Goal: Information Seeking & Learning: Find specific fact

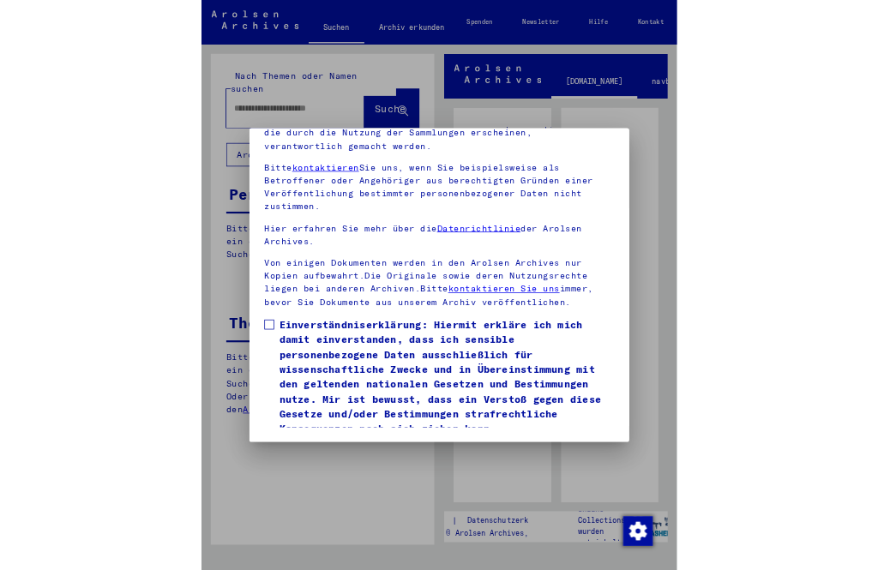
scroll to position [227, 0]
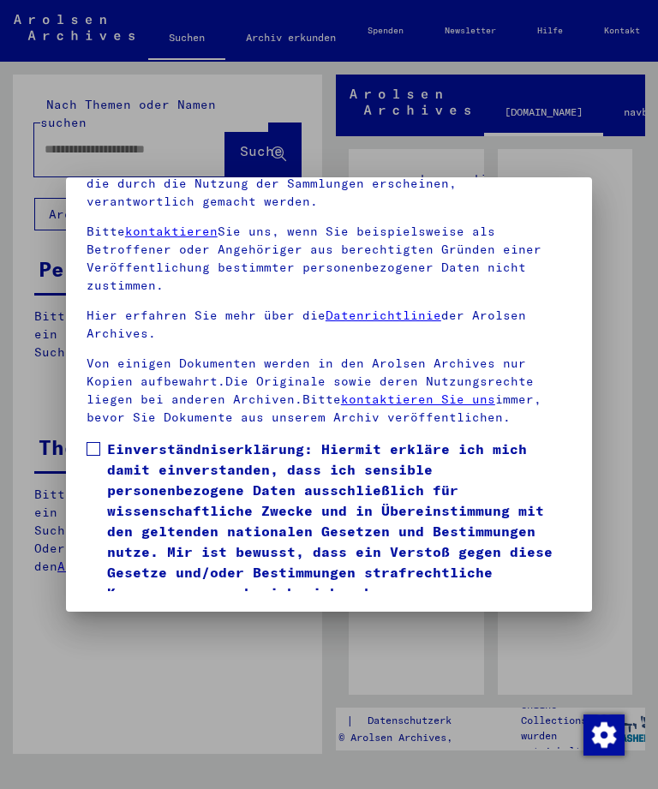
click at [102, 439] on label "Einverständniserklärung: Hiermit erkläre ich mich damit einverstanden, dass ich…" at bounding box center [329, 521] width 485 height 165
click at [183, 569] on button "Ich stimme zu" at bounding box center [151, 628] width 129 height 33
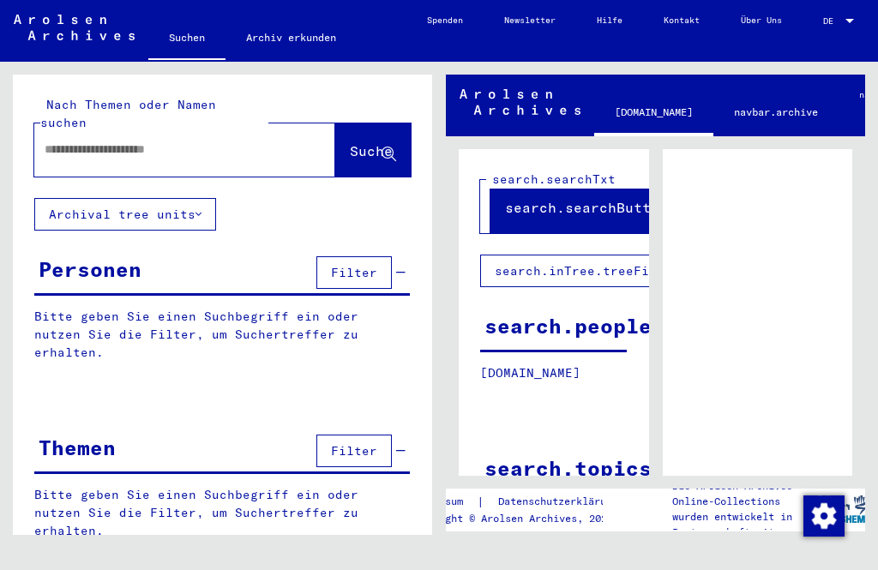
scroll to position [20, 0]
click at [390, 256] on button "Filter" at bounding box center [353, 272] width 75 height 33
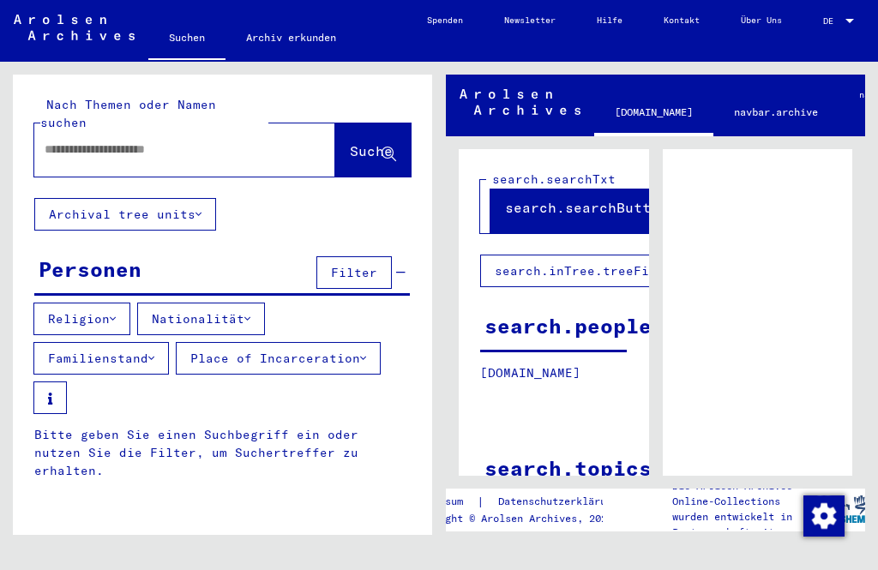
click at [388, 256] on button "Filter" at bounding box center [353, 272] width 75 height 33
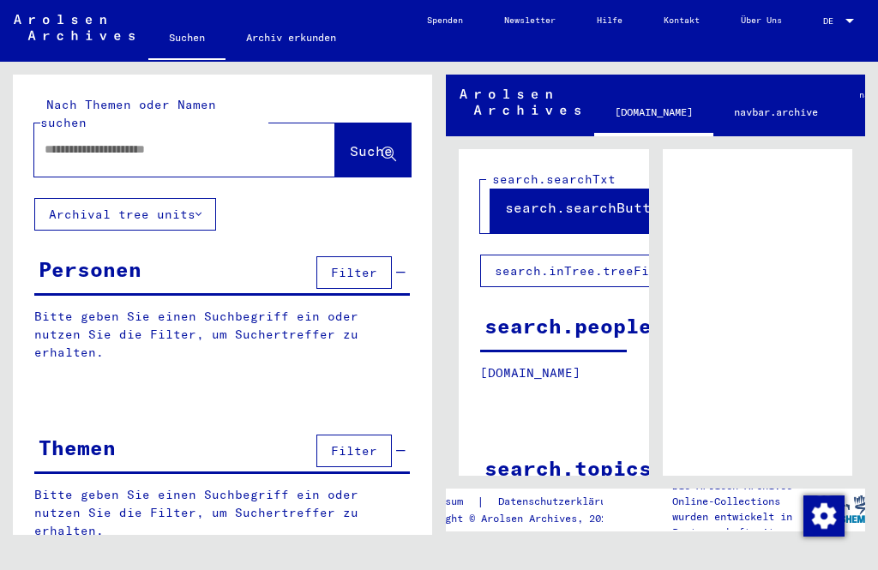
click at [371, 435] on button "Filter" at bounding box center [353, 451] width 75 height 33
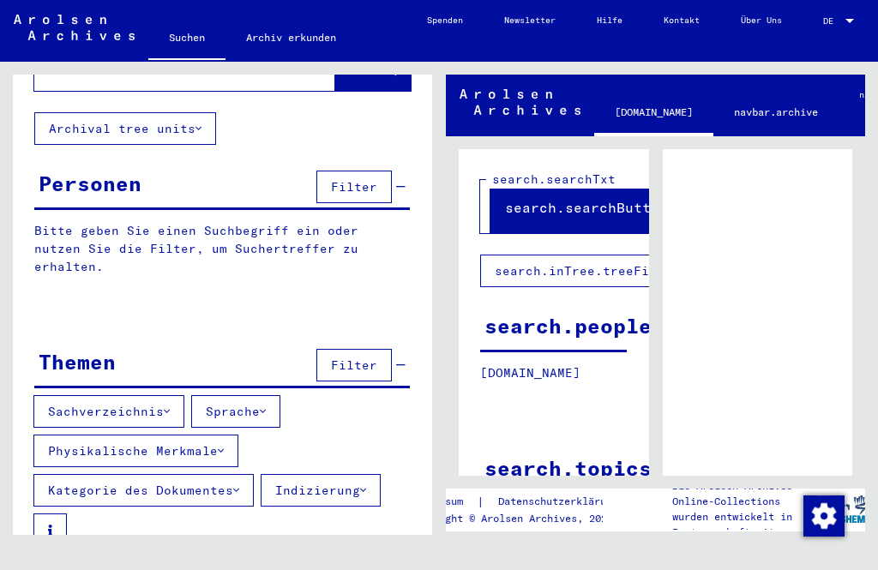
scroll to position [85, 0]
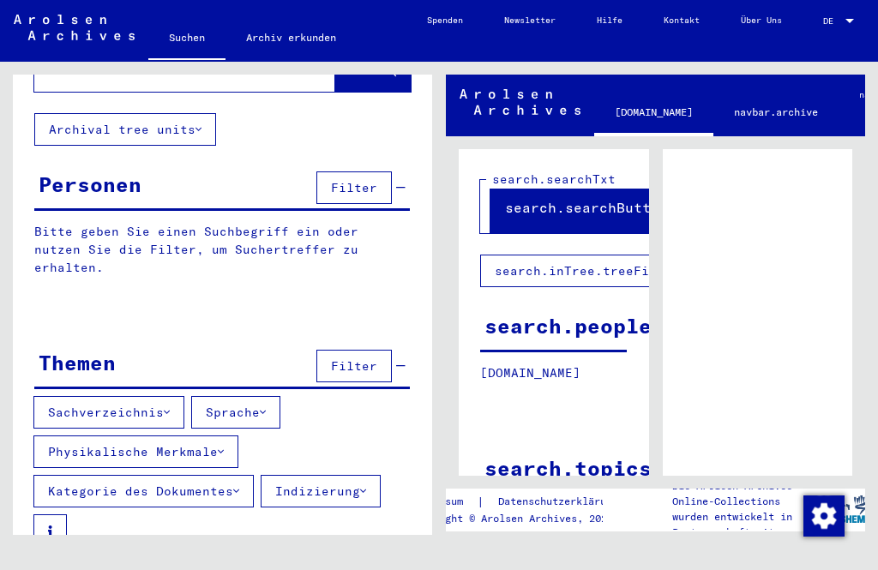
click at [279, 396] on button "Sprache" at bounding box center [235, 412] width 89 height 33
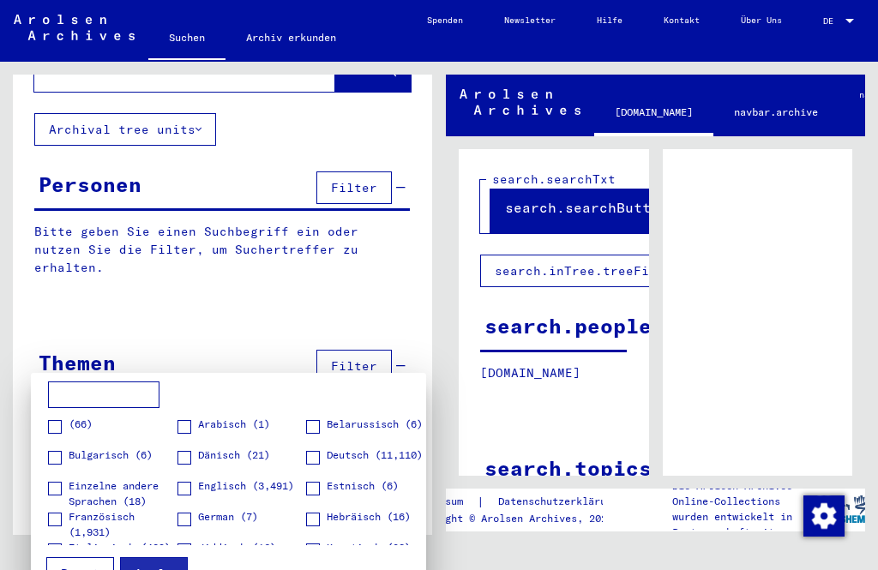
click at [291, 349] on div at bounding box center [439, 285] width 878 height 570
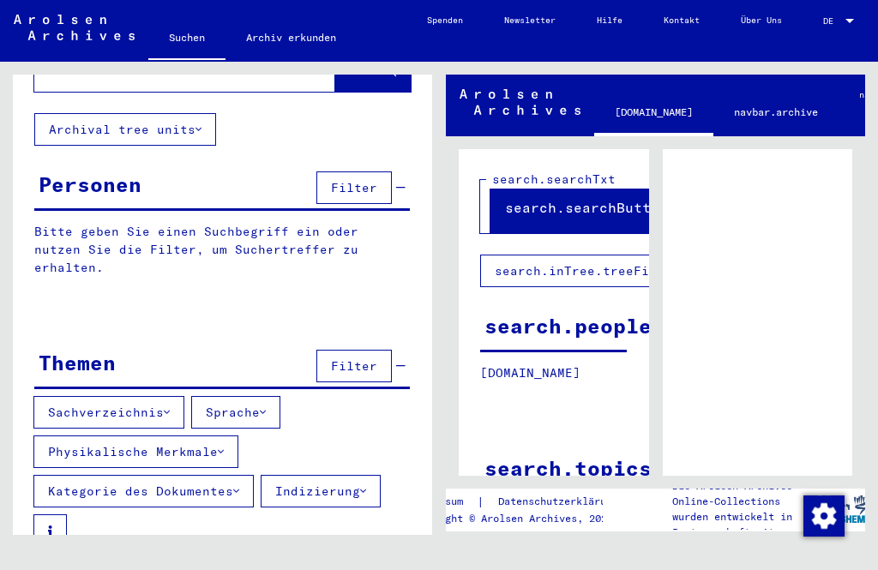
click at [266, 406] on icon at bounding box center [263, 412] width 6 height 12
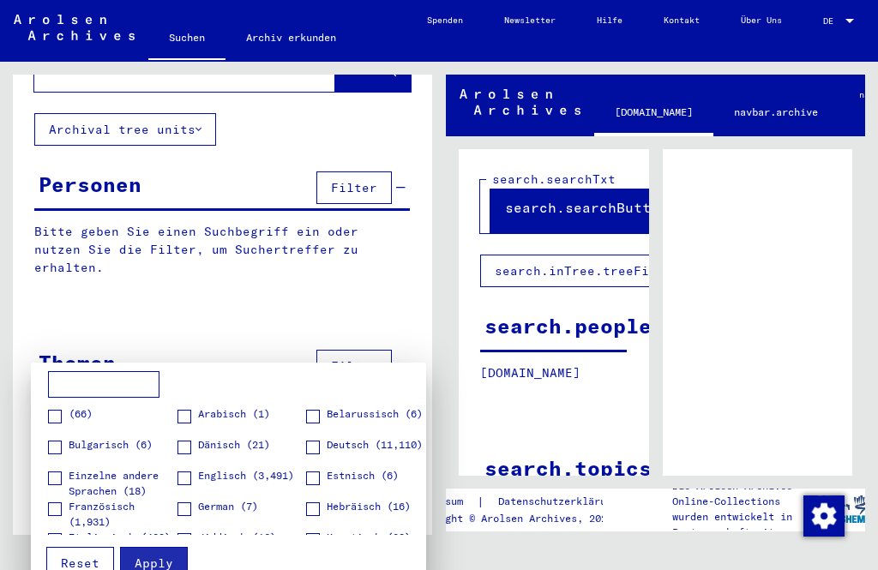
click at [280, 351] on div at bounding box center [439, 285] width 878 height 570
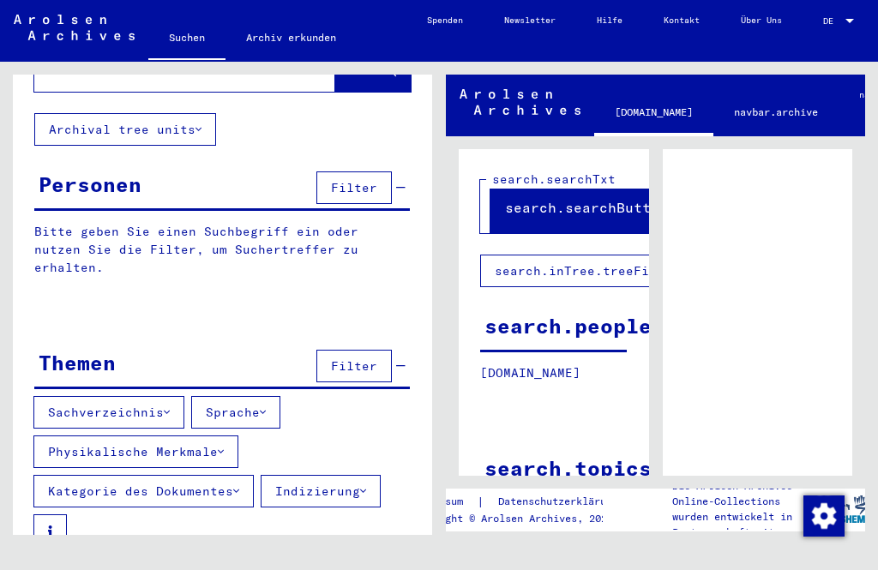
click at [377, 475] on button "Indizierung" at bounding box center [321, 491] width 120 height 33
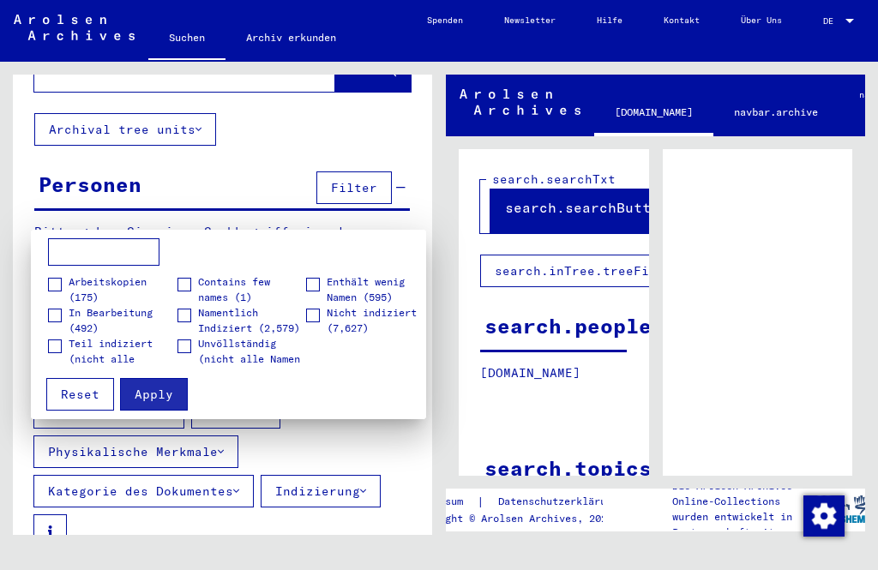
click at [400, 462] on div at bounding box center [439, 285] width 878 height 570
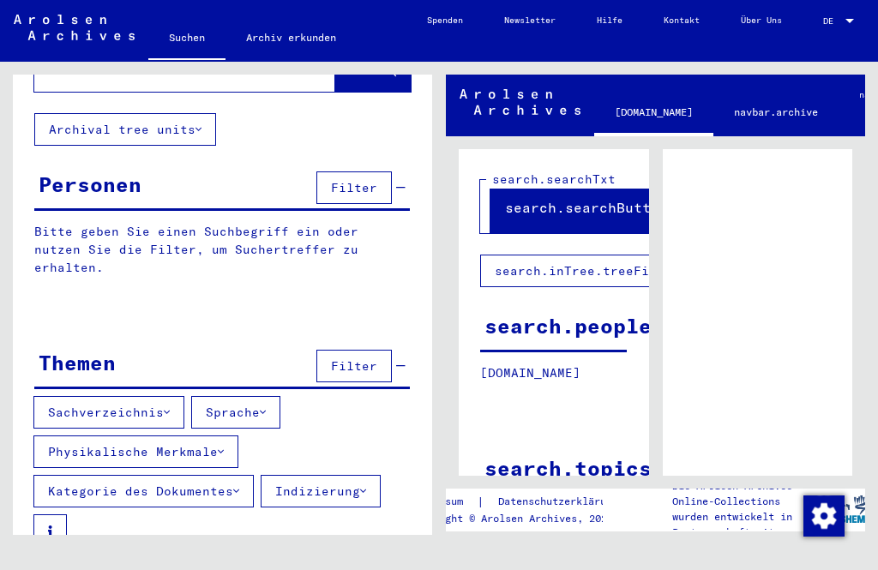
click at [226, 435] on button "Physikalische Merkmale" at bounding box center [135, 451] width 205 height 33
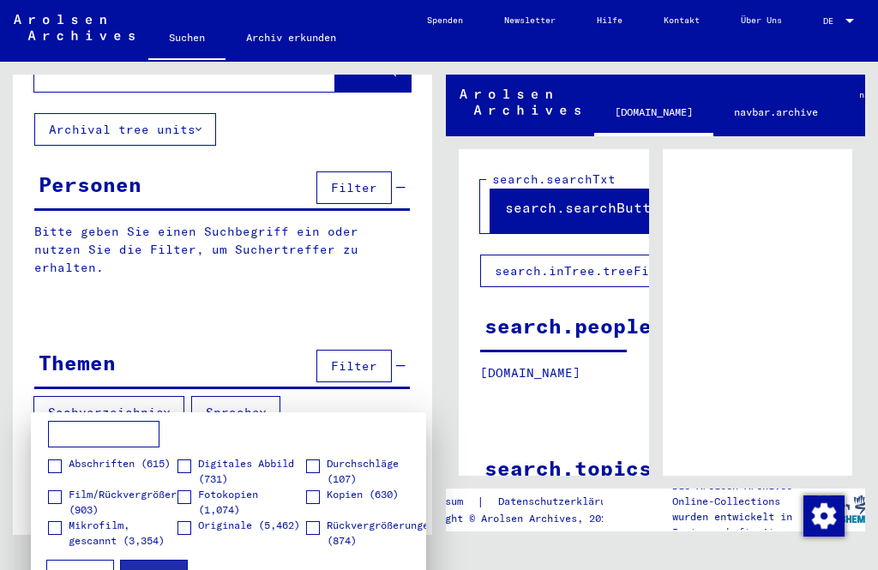
click at [323, 387] on div at bounding box center [439, 285] width 878 height 570
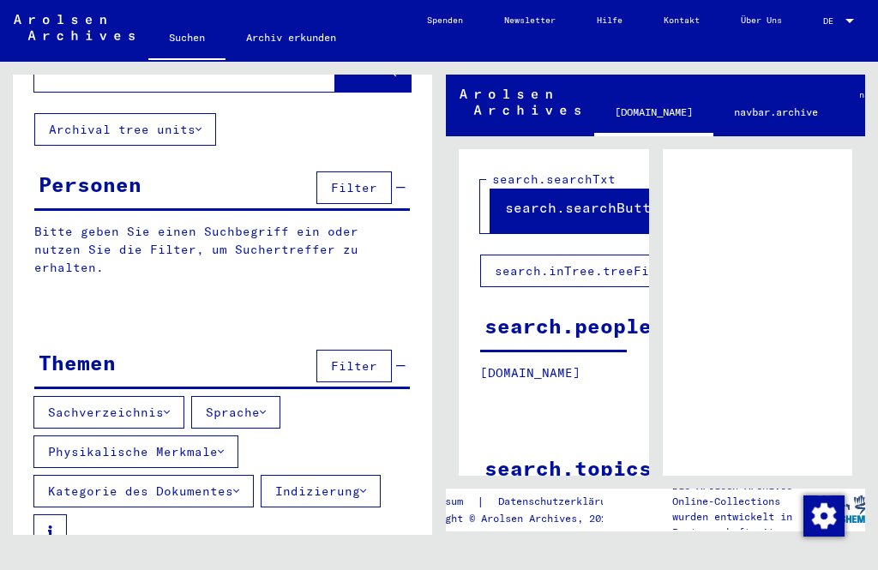
click at [245, 475] on button "Kategorie des Dokumentes" at bounding box center [143, 491] width 220 height 33
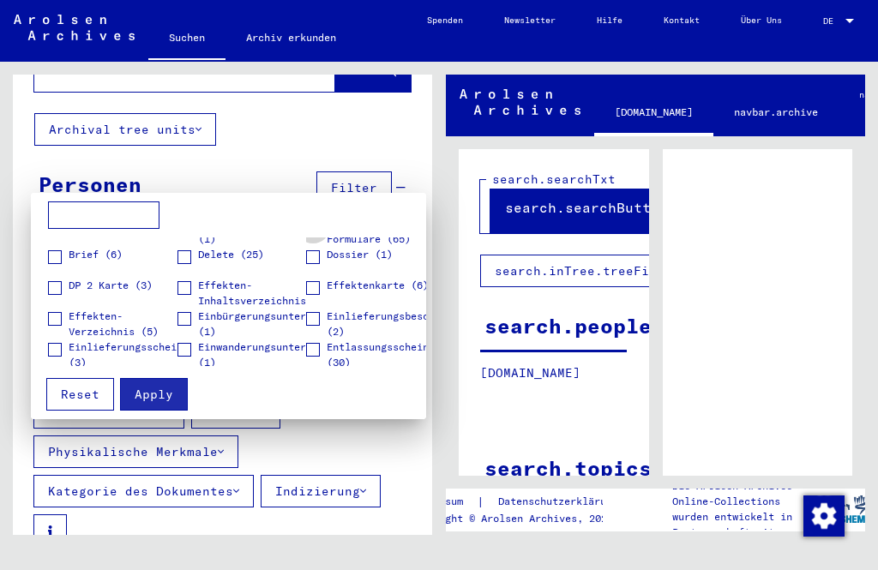
scroll to position [153, 0]
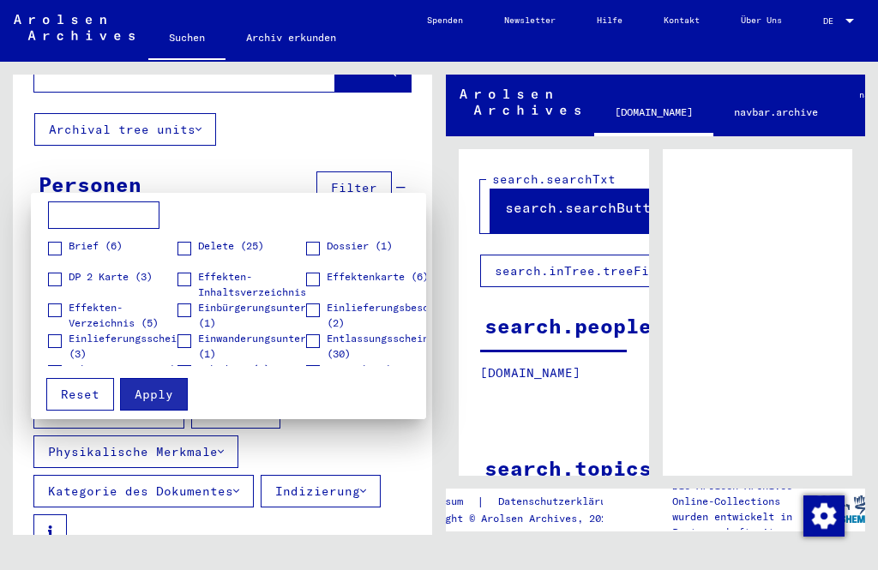
click at [386, 468] on div at bounding box center [439, 285] width 878 height 570
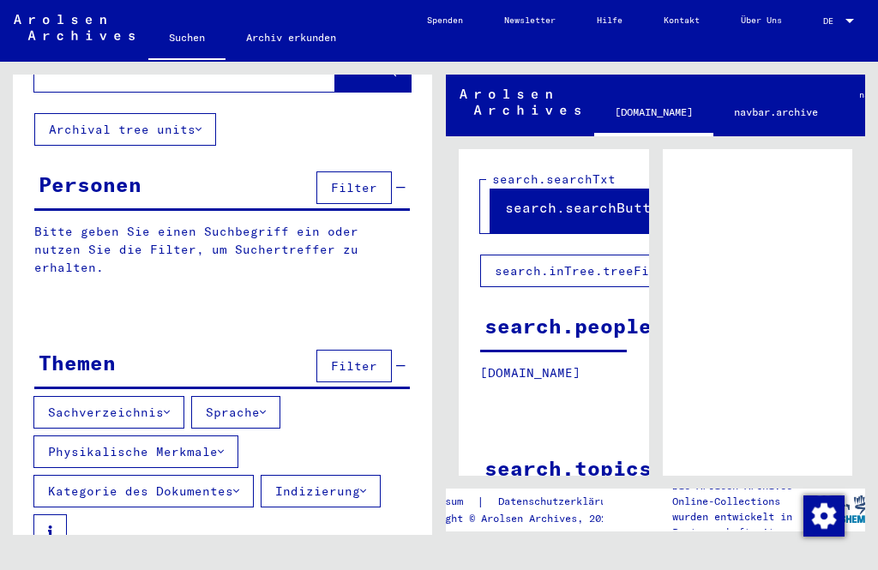
click at [183, 396] on button "Sachverzeichnis" at bounding box center [108, 412] width 151 height 33
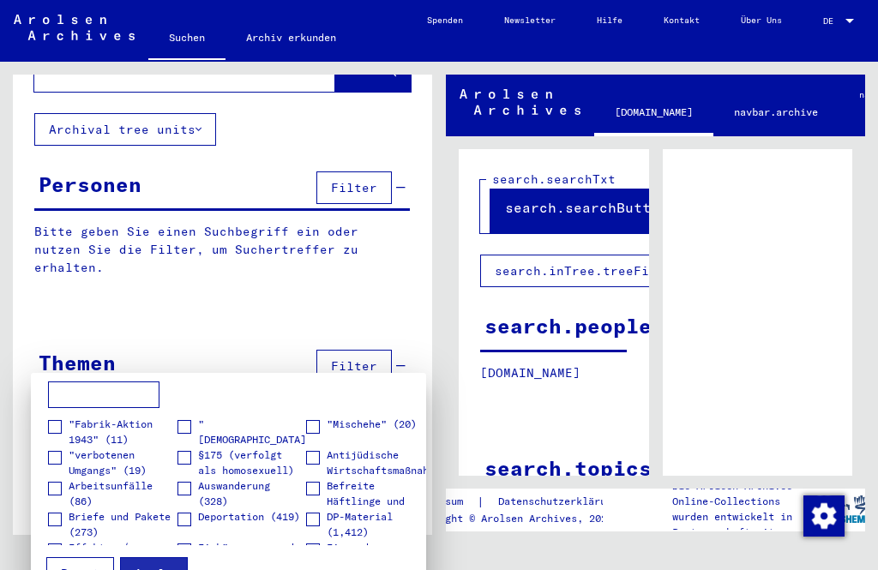
scroll to position [0, 0]
click at [316, 235] on div at bounding box center [439, 285] width 878 height 570
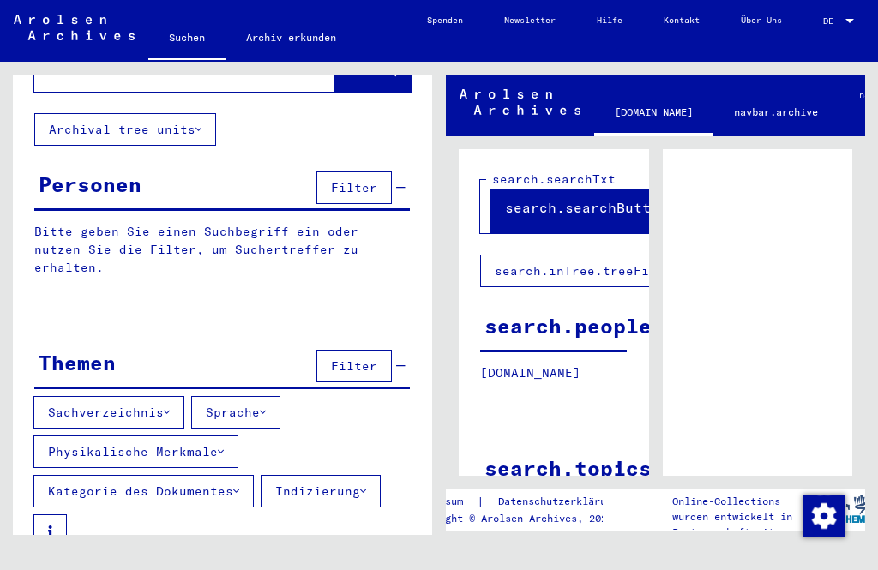
click at [269, 303] on div at bounding box center [222, 313] width 419 height 21
click at [374, 358] on span "Filter" at bounding box center [354, 365] width 46 height 15
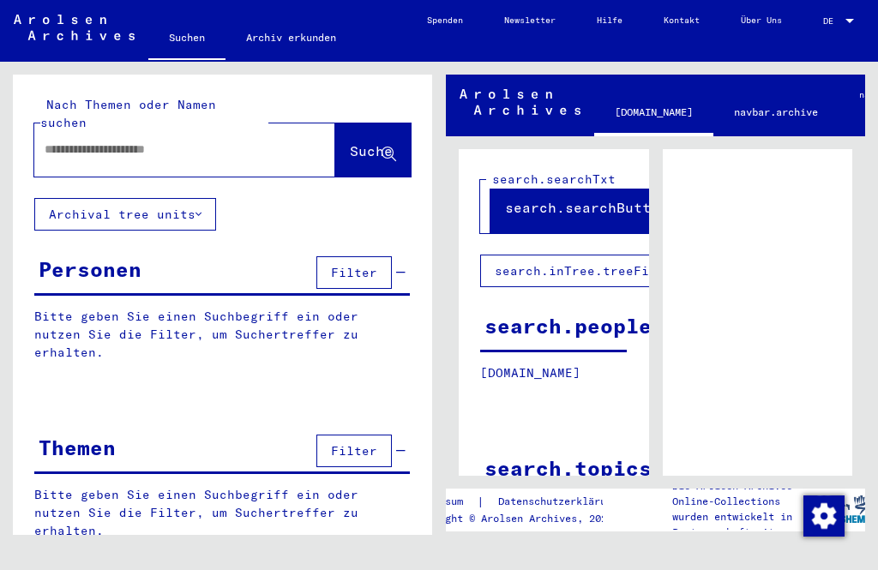
scroll to position [20, 0]
click at [383, 256] on button "Filter" at bounding box center [353, 272] width 75 height 33
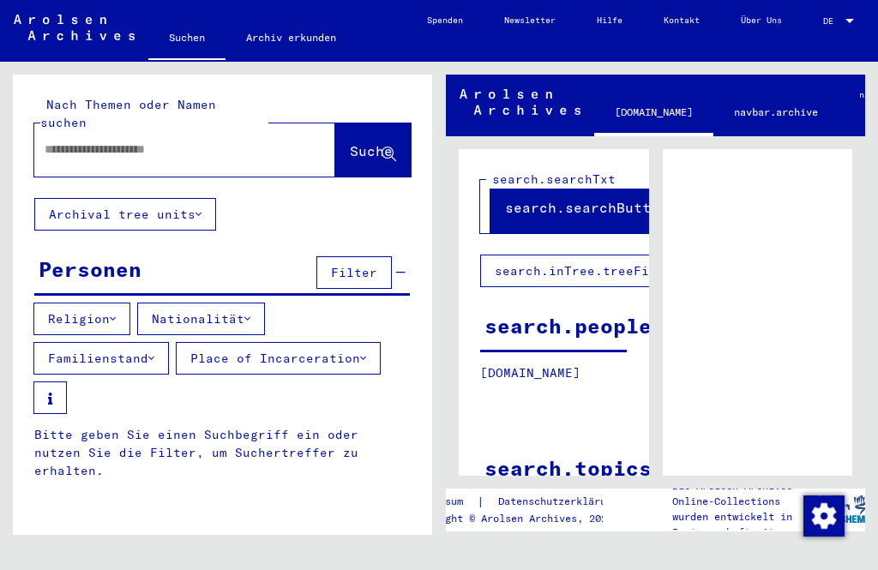
click at [370, 265] on span "Filter" at bounding box center [354, 272] width 46 height 15
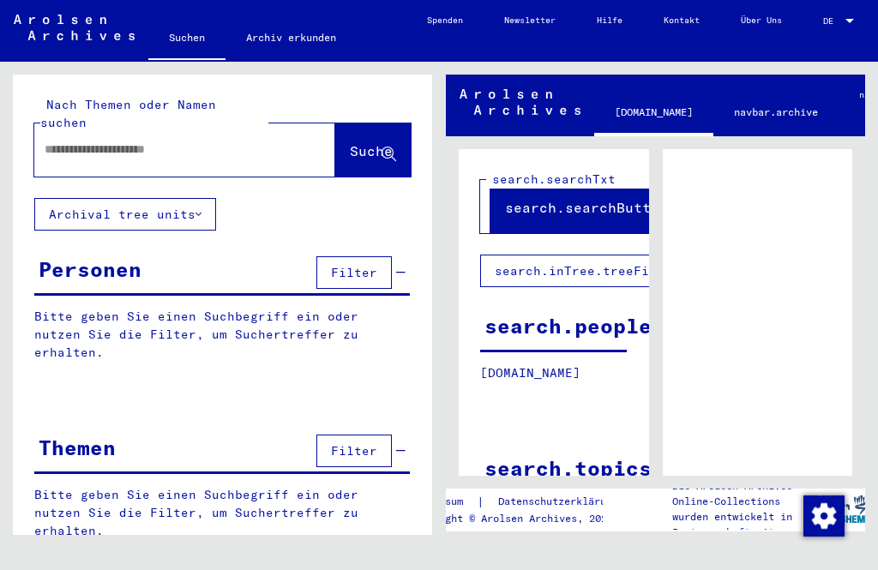
click at [366, 265] on span "Filter" at bounding box center [354, 272] width 46 height 15
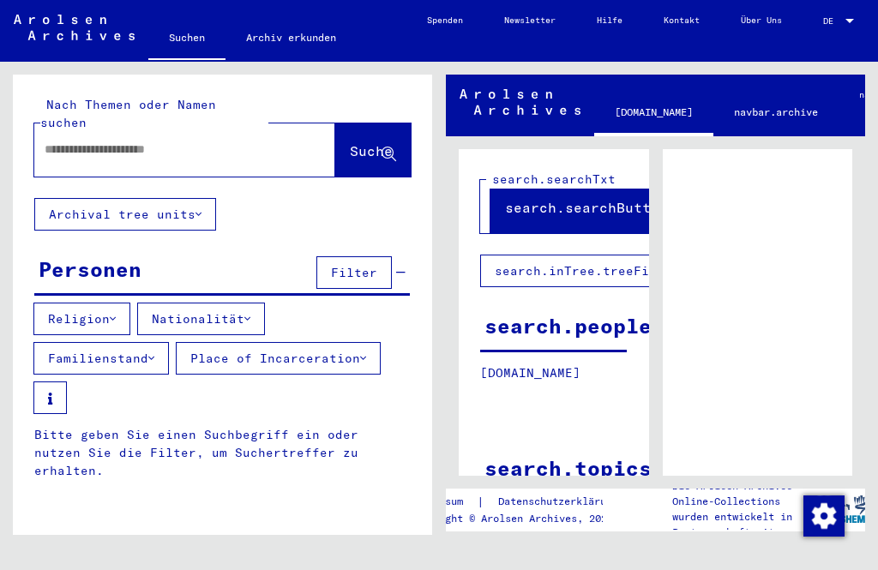
click at [369, 265] on span "Filter" at bounding box center [354, 272] width 46 height 15
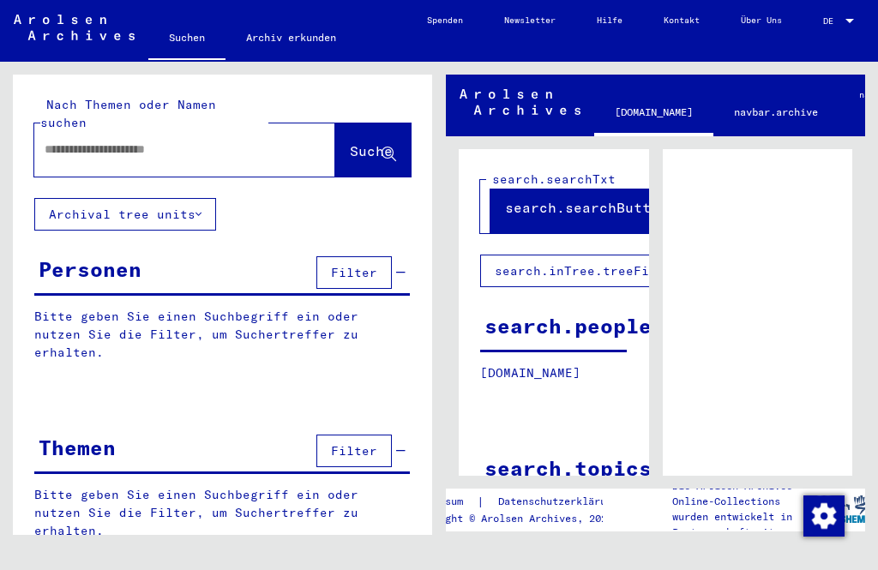
click at [357, 443] on span "Filter" at bounding box center [354, 450] width 46 height 15
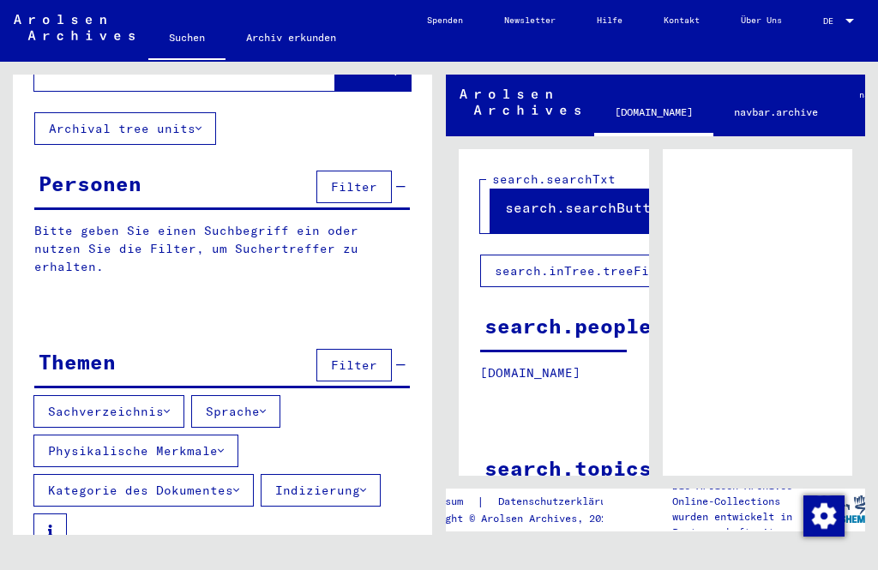
scroll to position [85, 0]
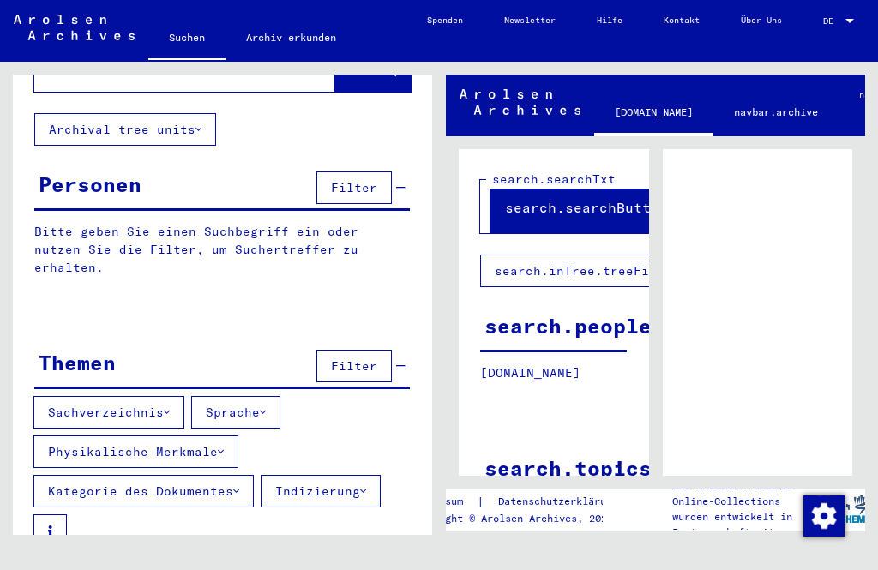
click at [244, 475] on button "Kategorie des Dokumentes" at bounding box center [143, 491] width 220 height 33
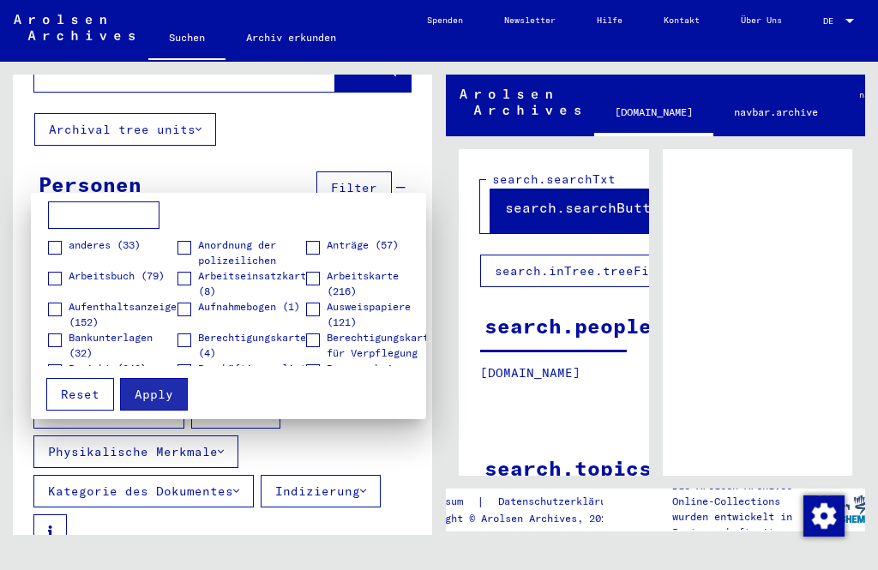
click at [314, 470] on div at bounding box center [439, 285] width 878 height 570
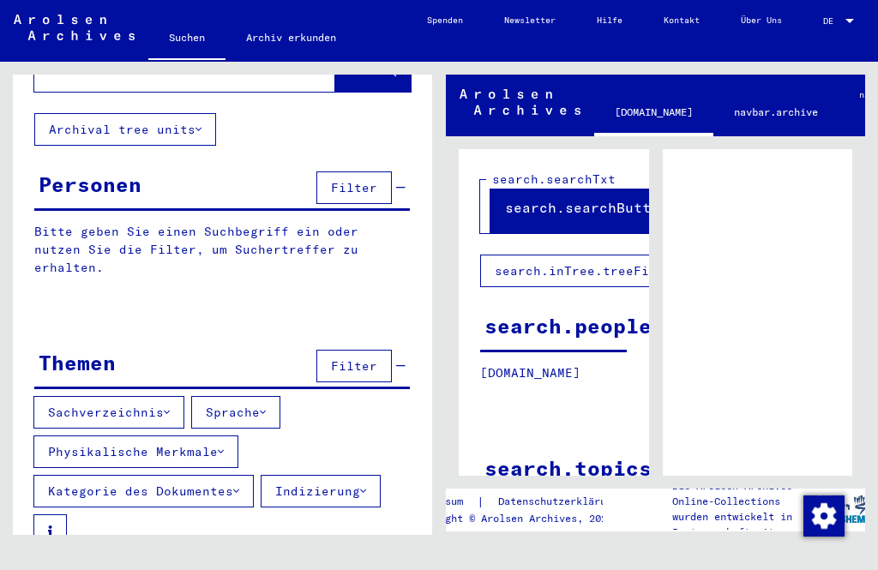
click at [375, 180] on span "Filter" at bounding box center [354, 187] width 46 height 15
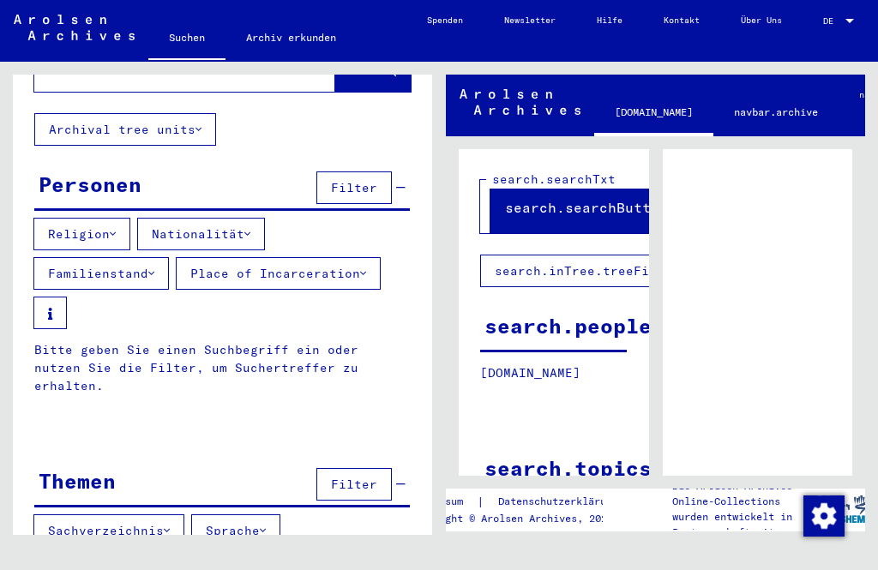
click at [151, 257] on button "Familienstand" at bounding box center [100, 273] width 135 height 33
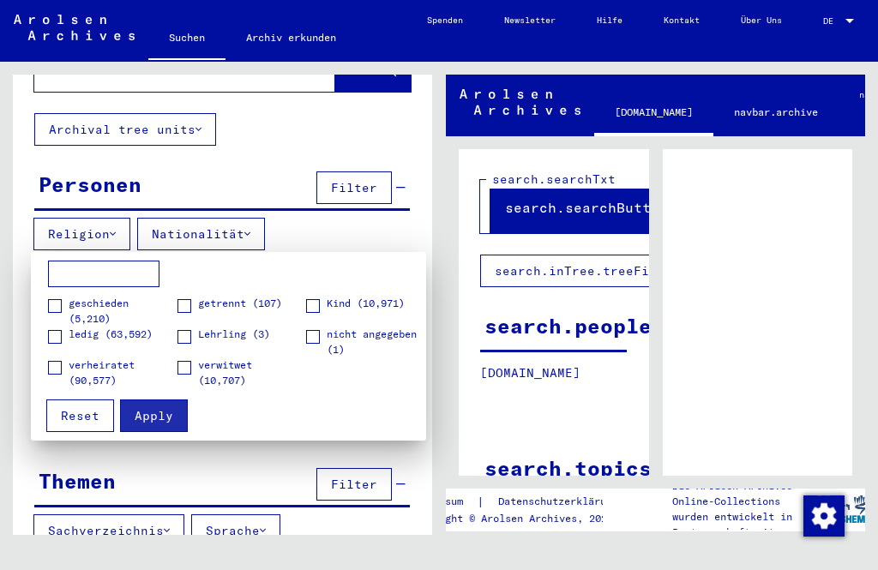
click at [257, 188] on div at bounding box center [439, 285] width 878 height 570
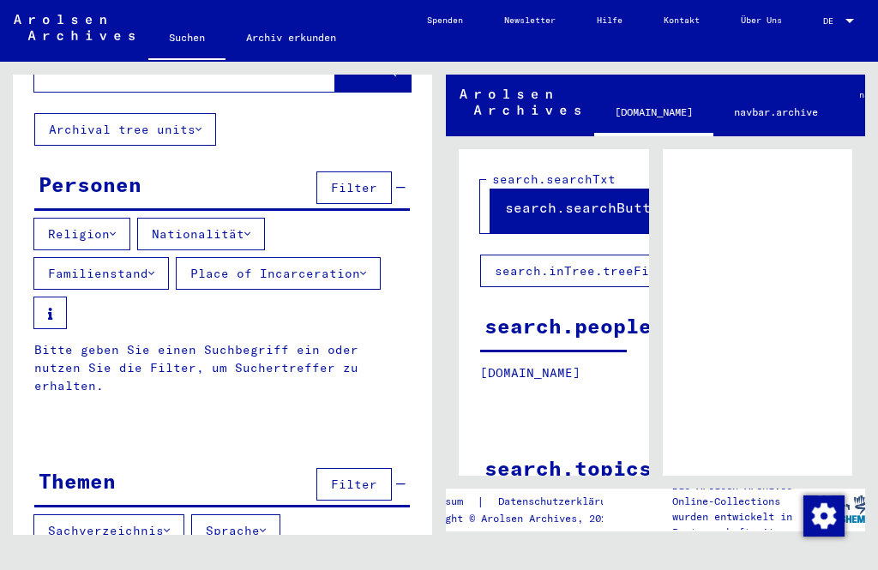
click at [265, 218] on button "Nationalität" at bounding box center [201, 234] width 128 height 33
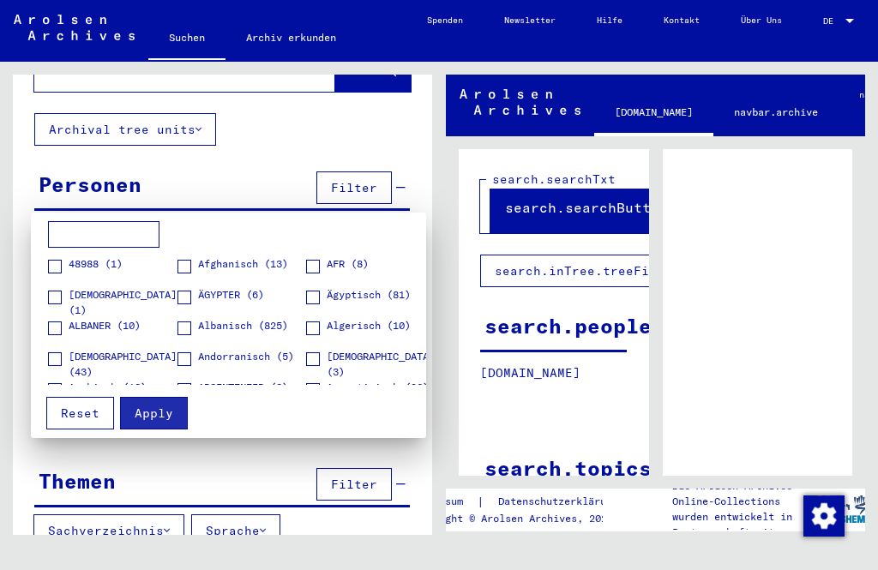
click at [261, 191] on div at bounding box center [439, 285] width 878 height 570
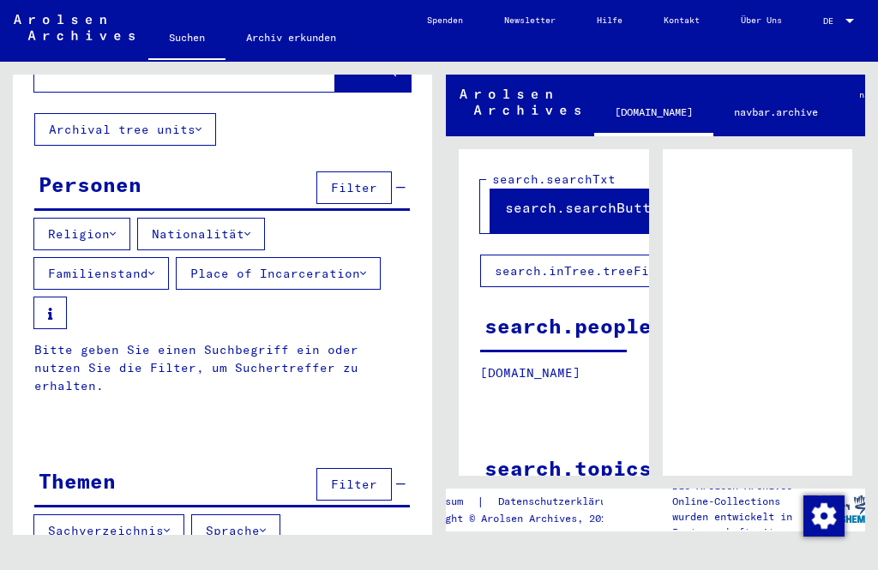
click at [378, 257] on button "Place of Incarceration" at bounding box center [278, 273] width 205 height 33
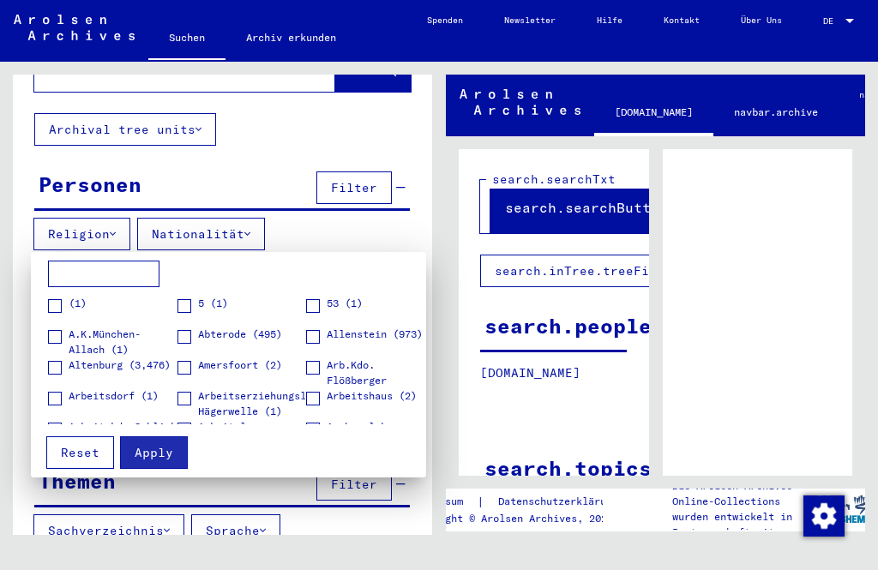
scroll to position [0, 0]
click at [375, 229] on div at bounding box center [439, 285] width 878 height 570
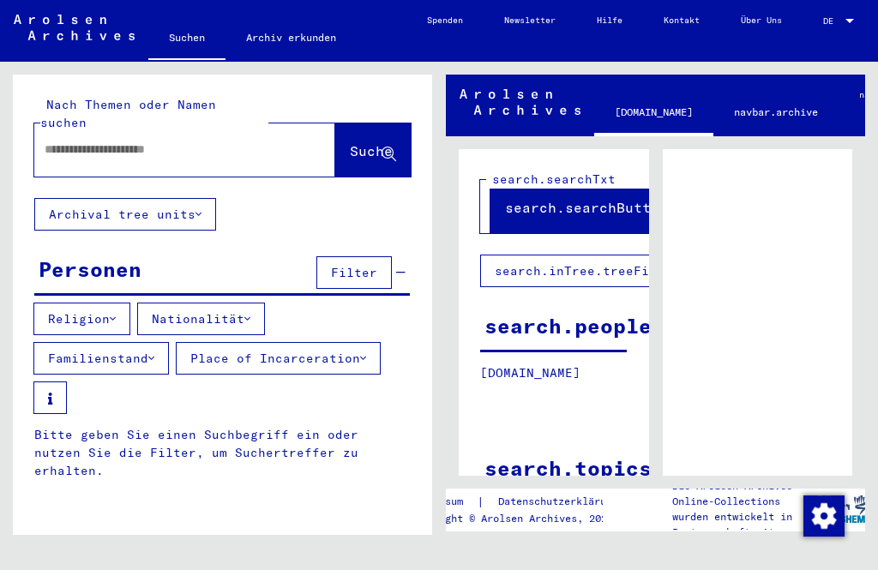
click at [213, 198] on button "Archival tree units" at bounding box center [125, 214] width 182 height 33
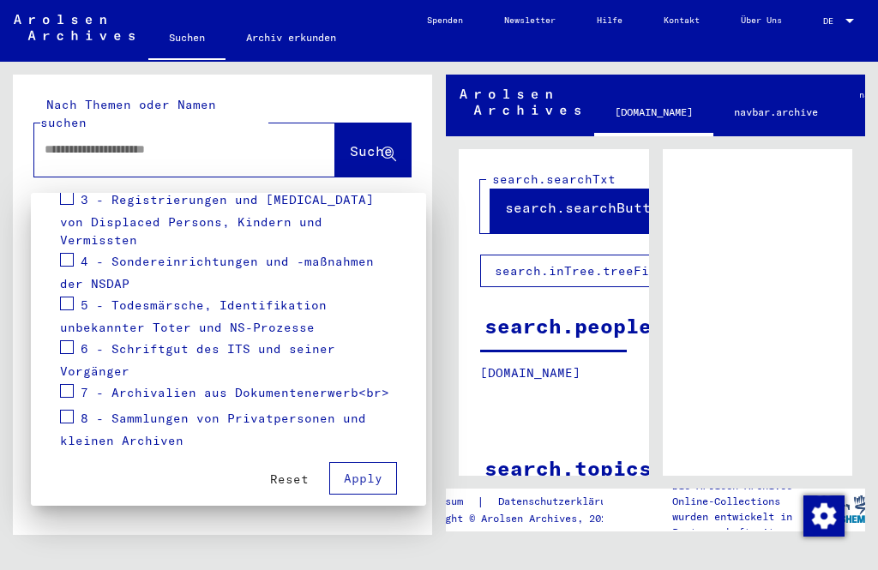
scroll to position [424, 0]
click at [403, 168] on div at bounding box center [439, 285] width 878 height 570
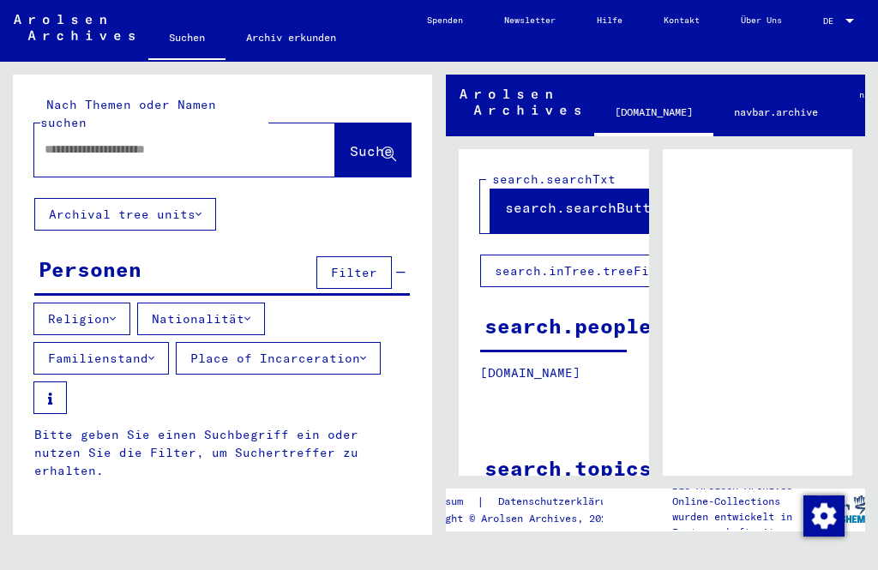
click at [80, 141] on input "text" at bounding box center [169, 150] width 249 height 18
type input "**********"
click at [391, 147] on icon at bounding box center [388, 154] width 15 height 15
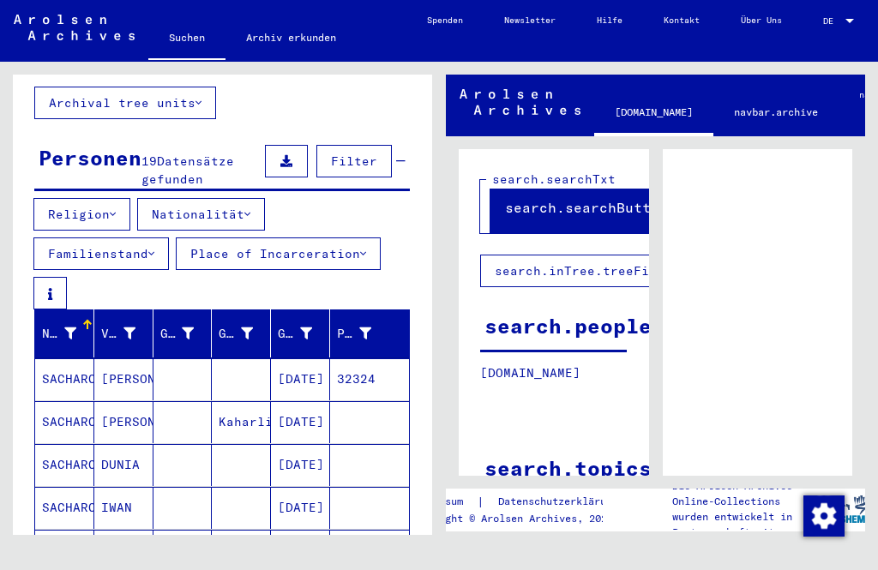
scroll to position [112, 0]
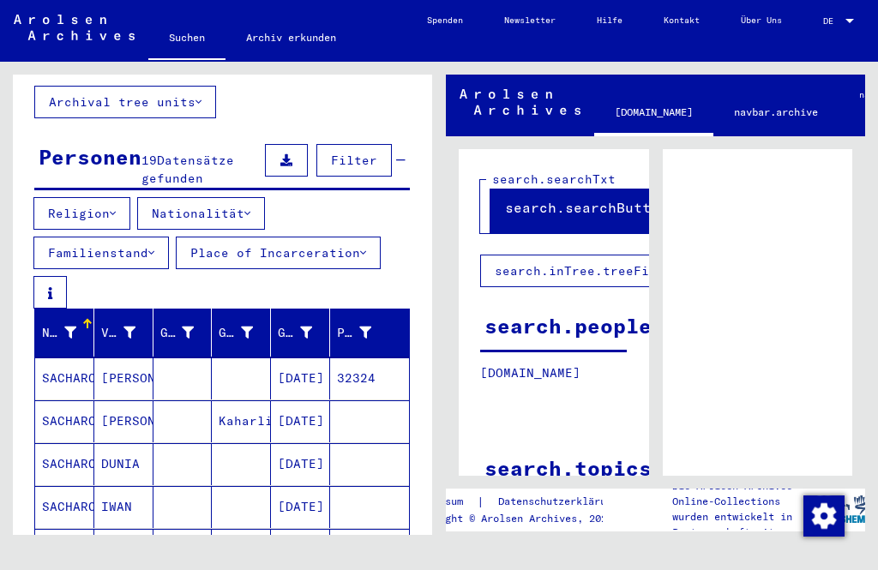
click at [260, 197] on button "Nationalität" at bounding box center [201, 213] width 128 height 33
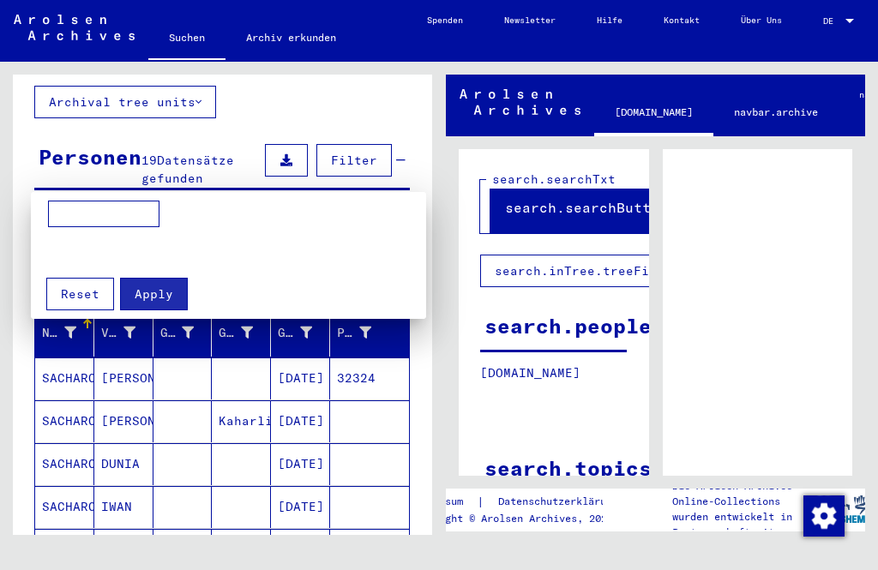
click at [85, 207] on input at bounding box center [103, 214] width 111 height 27
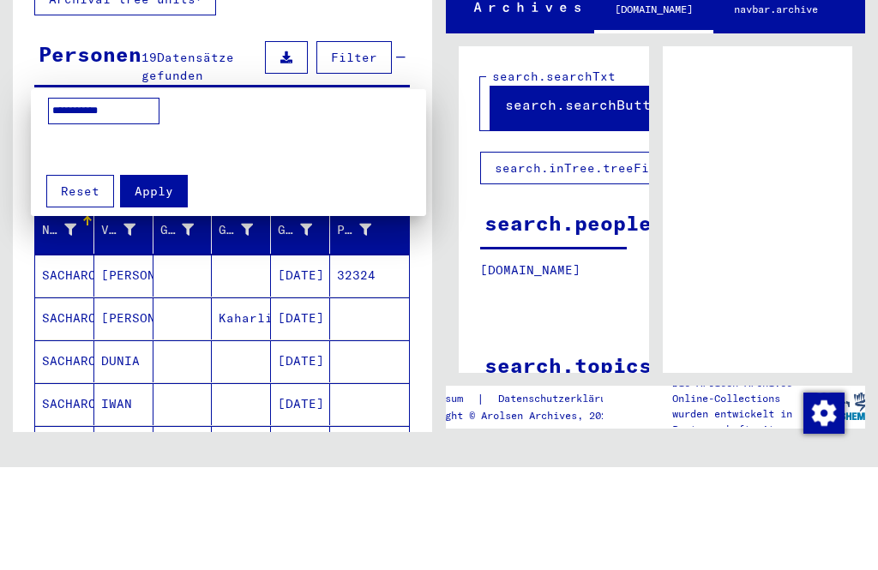
type input "**********"
click at [172, 278] on button "Apply" at bounding box center [154, 294] width 68 height 33
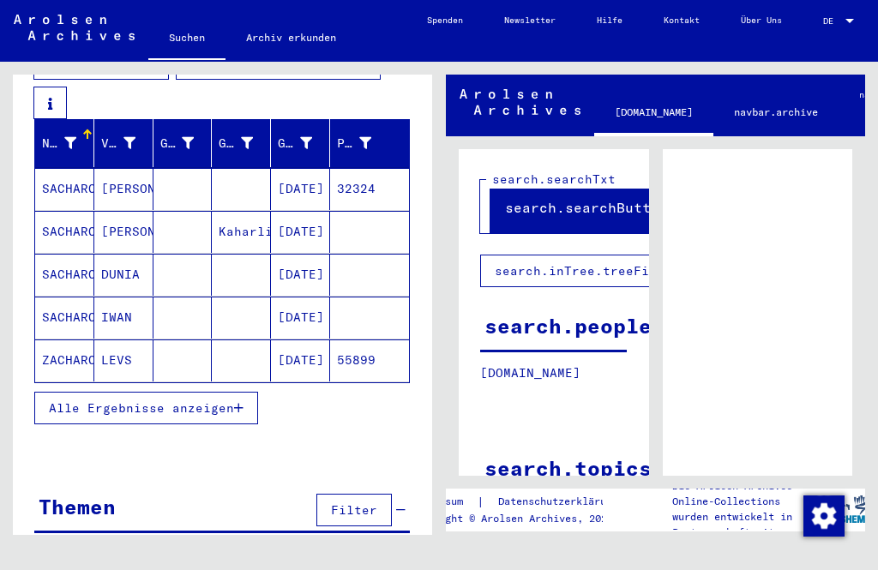
scroll to position [308, 0]
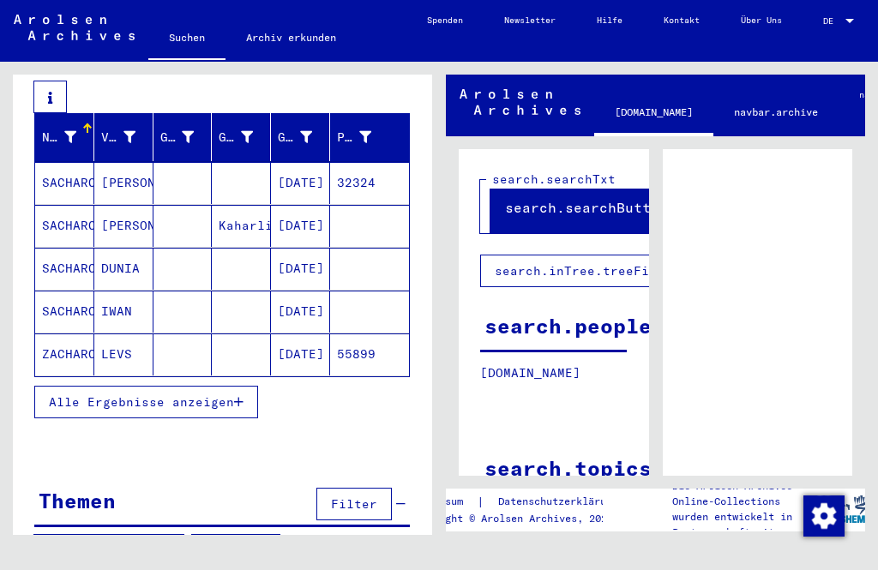
click at [255, 386] on button "Alle Ergebnisse anzeigen" at bounding box center [146, 402] width 224 height 33
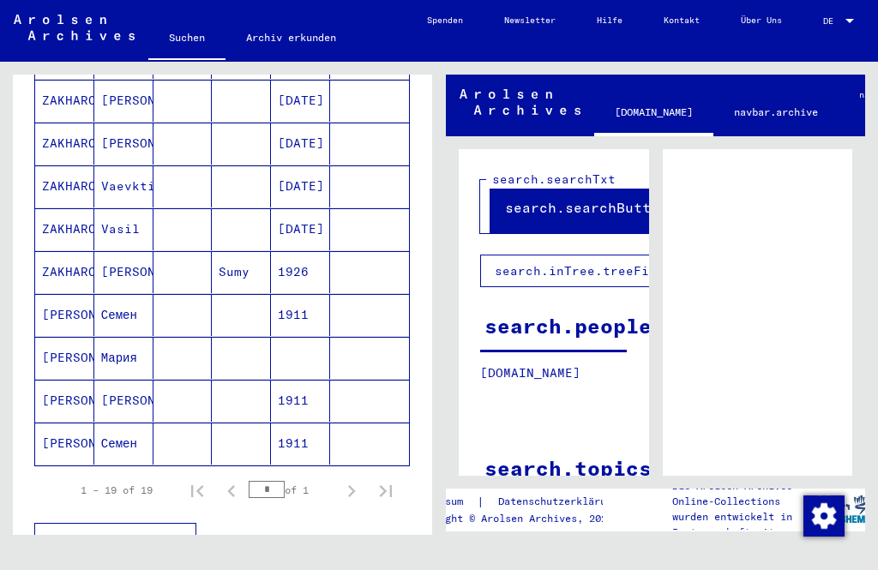
scroll to position [819, 0]
click at [172, 531] on span "Weniger anzeigen" at bounding box center [110, 538] width 123 height 15
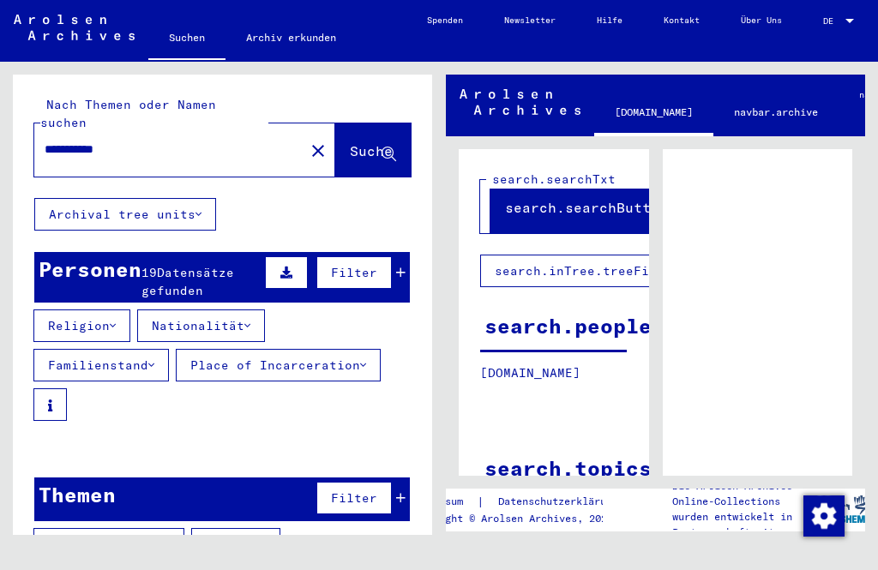
scroll to position [-2, 0]
click at [363, 142] on span "Suche" at bounding box center [371, 150] width 43 height 17
click at [379, 142] on span "Suche" at bounding box center [371, 150] width 43 height 17
click at [403, 123] on button "Suche" at bounding box center [372, 149] width 75 height 53
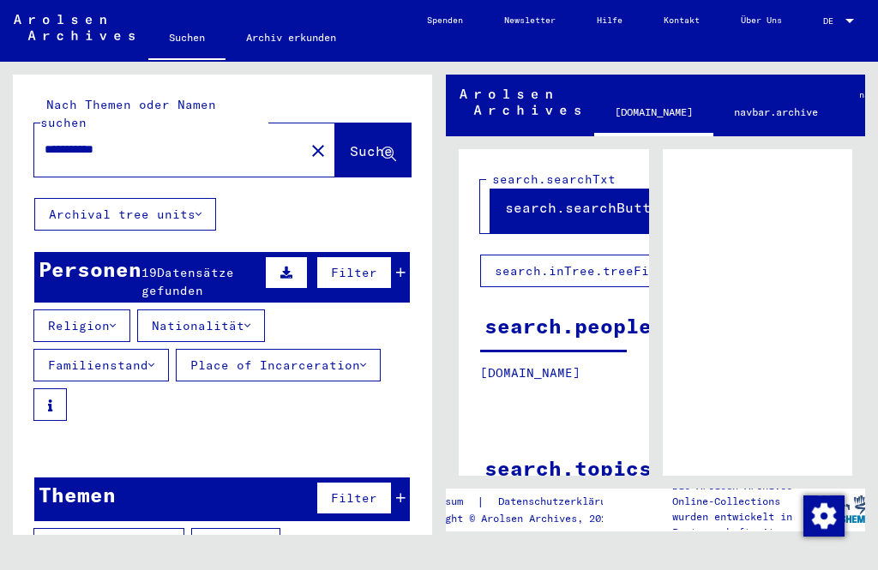
click at [350, 142] on span "Suche" at bounding box center [371, 150] width 43 height 17
click at [151, 141] on input "**********" at bounding box center [169, 150] width 249 height 18
click at [392, 147] on icon at bounding box center [388, 154] width 15 height 15
click at [397, 123] on button "Suche" at bounding box center [372, 149] width 75 height 53
click at [210, 198] on button "Archival tree units" at bounding box center [125, 214] width 182 height 33
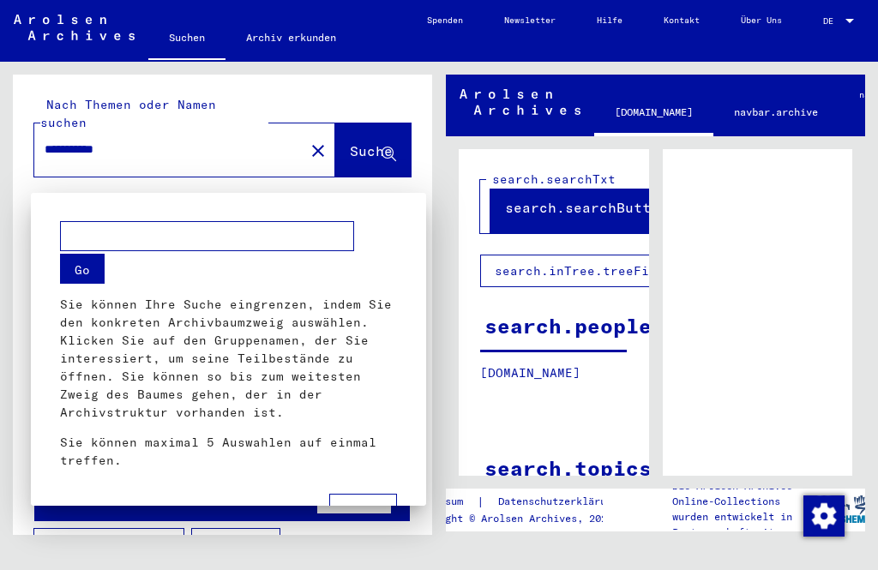
scroll to position [20, 0]
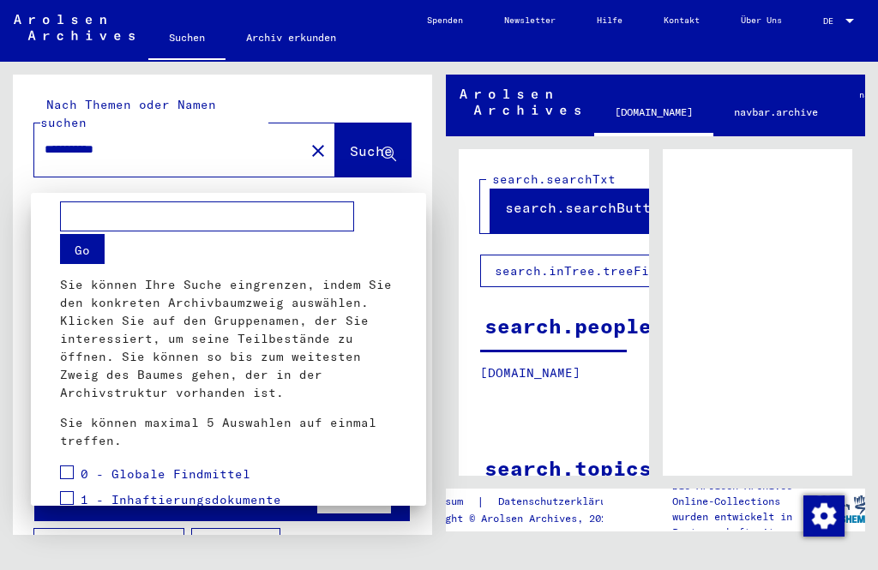
click at [219, 173] on div at bounding box center [439, 285] width 878 height 570
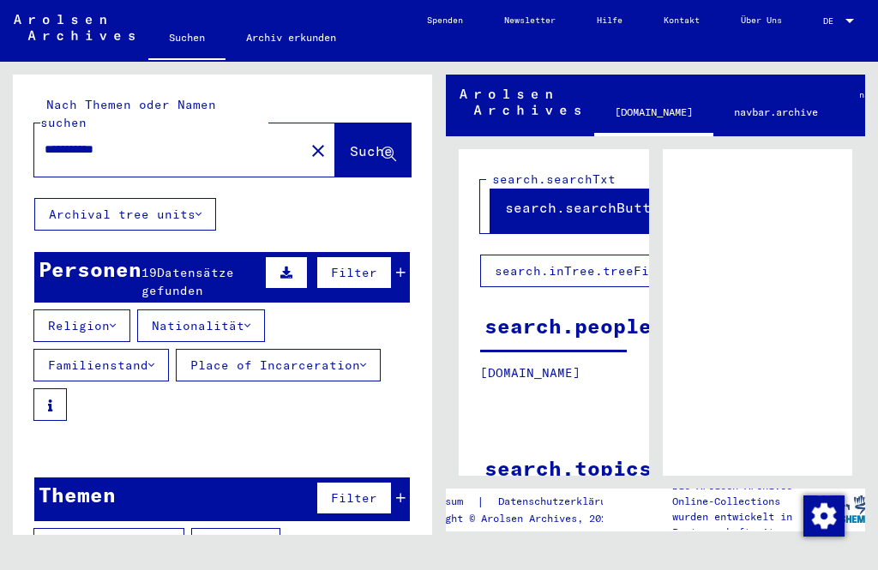
click at [335, 162] on div "**********" at bounding box center [222, 384] width 419 height 618
click at [382, 256] on button "Filter" at bounding box center [353, 272] width 75 height 33
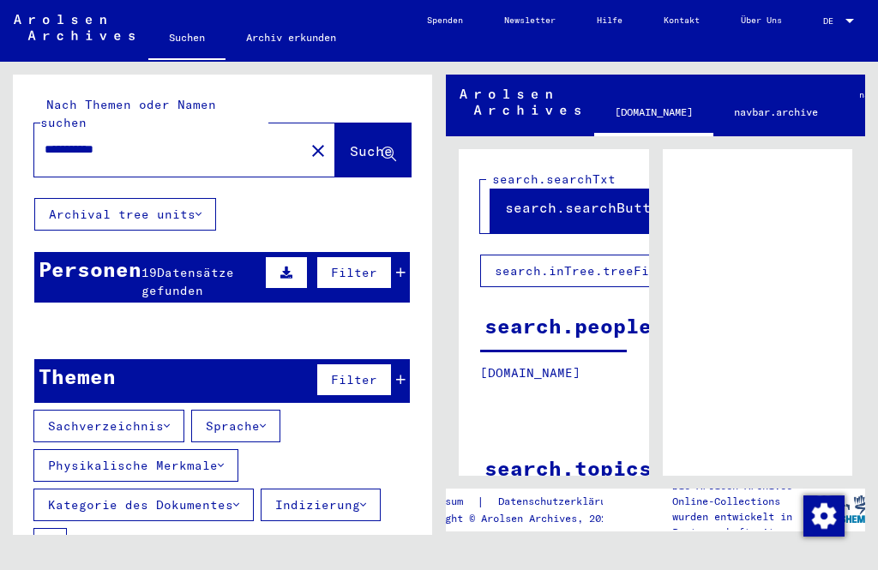
scroll to position [0, 0]
